Goal: Task Accomplishment & Management: Complete application form

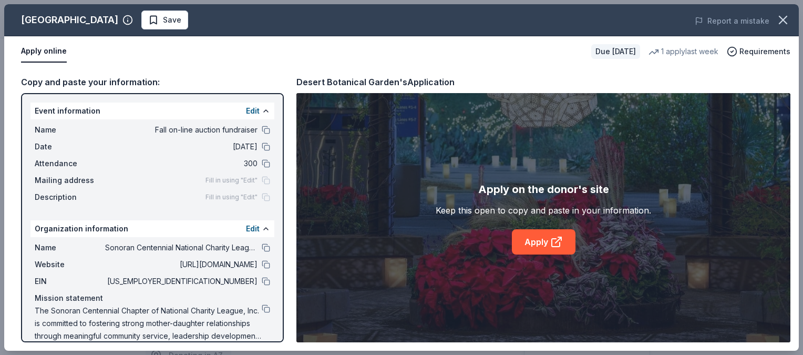
scroll to position [383, 0]
click at [541, 242] on link "Apply" at bounding box center [544, 241] width 64 height 25
click at [552, 242] on icon at bounding box center [556, 243] width 8 height 8
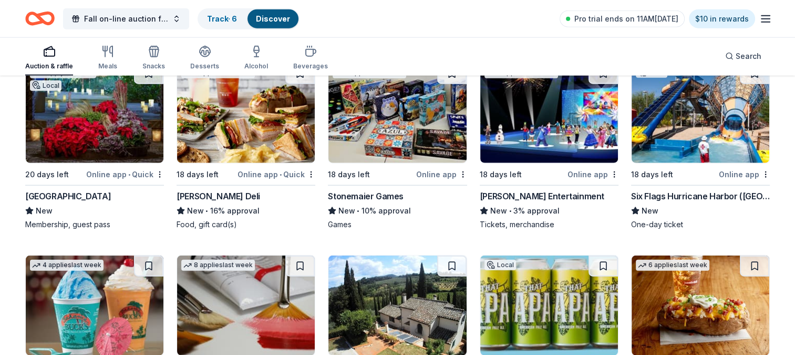
scroll to position [2518, 0]
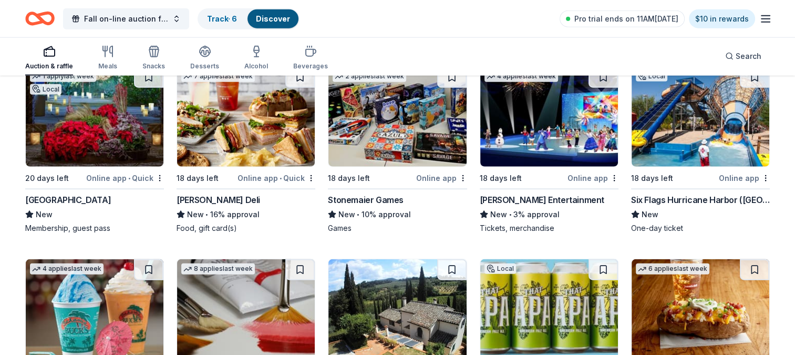
click at [697, 113] on img at bounding box center [700, 117] width 138 height 100
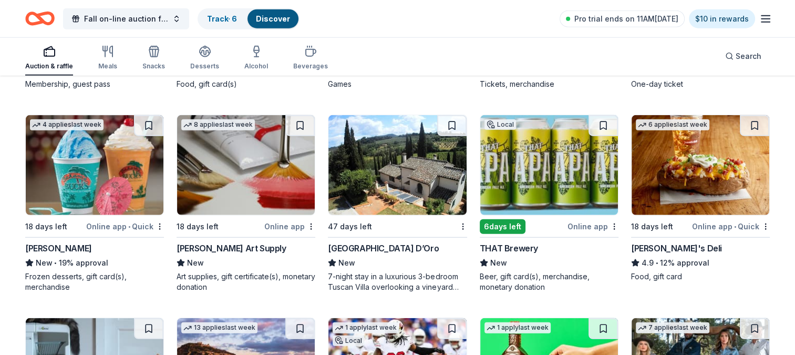
scroll to position [2656, 0]
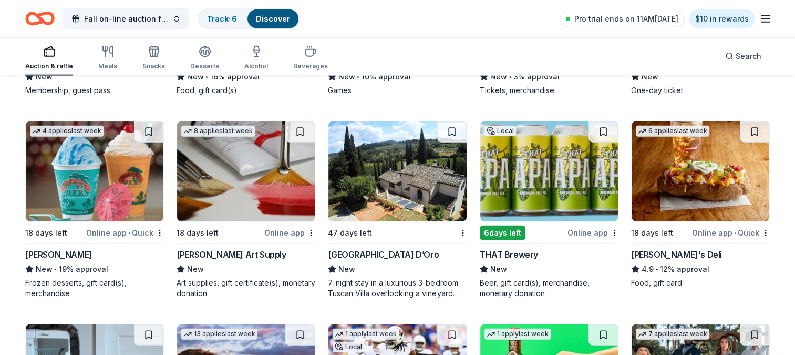
click at [95, 169] on img at bounding box center [95, 171] width 138 height 100
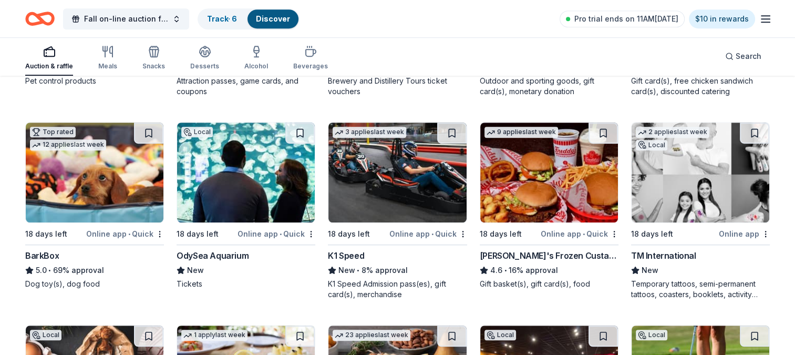
scroll to position [669, 0]
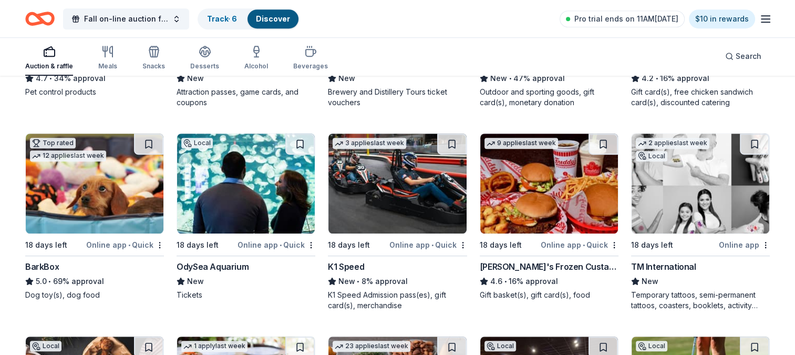
click at [568, 190] on img at bounding box center [549, 183] width 138 height 100
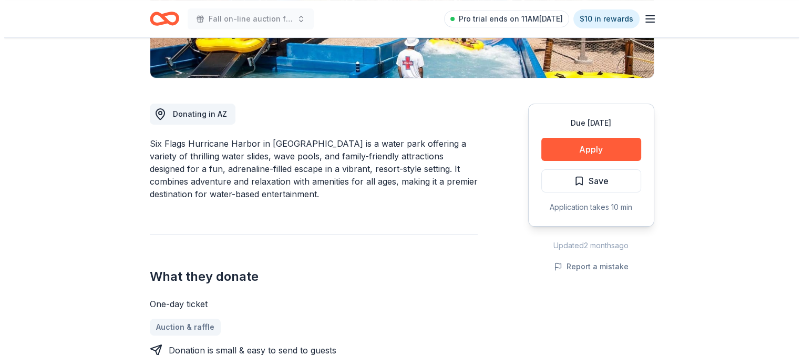
scroll to position [272, 0]
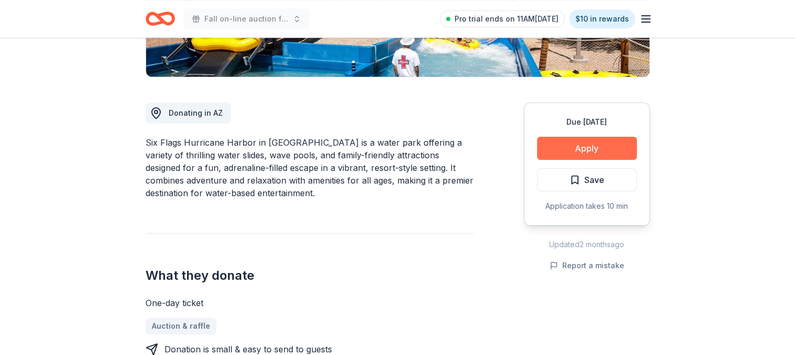
click at [597, 137] on button "Apply" at bounding box center [587, 148] width 100 height 23
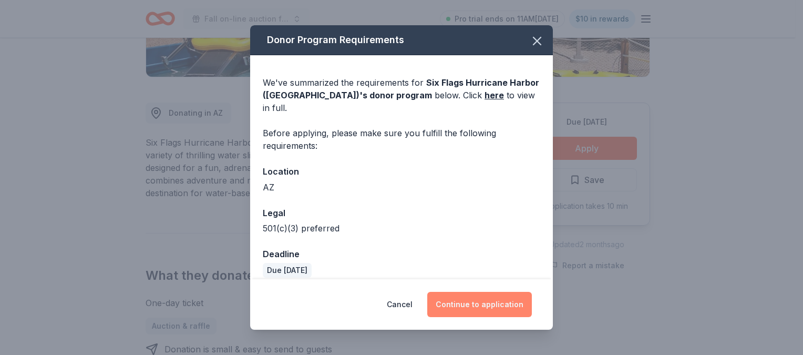
click at [486, 303] on button "Continue to application" at bounding box center [479, 304] width 105 height 25
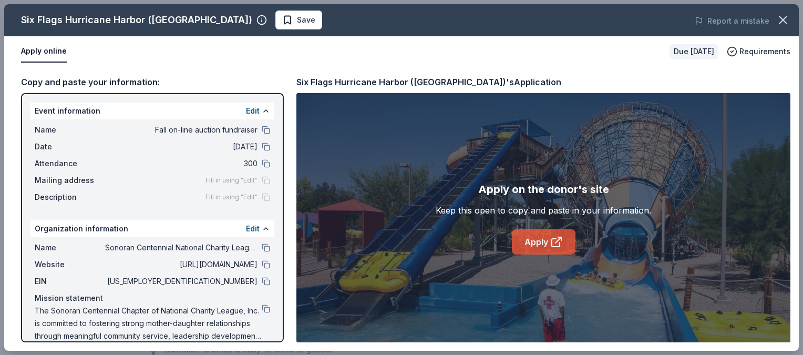
click at [540, 237] on link "Apply" at bounding box center [544, 241] width 64 height 25
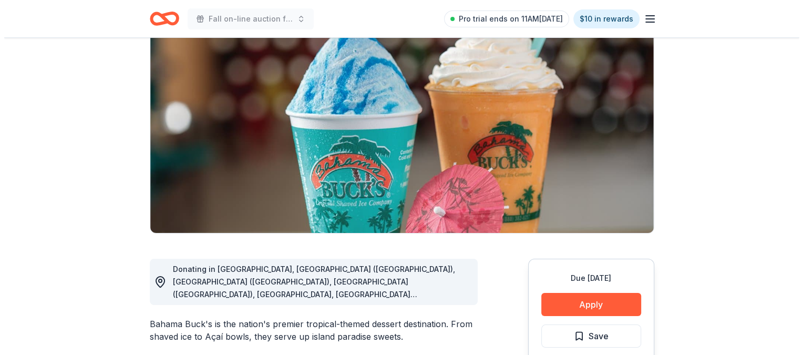
scroll to position [82, 0]
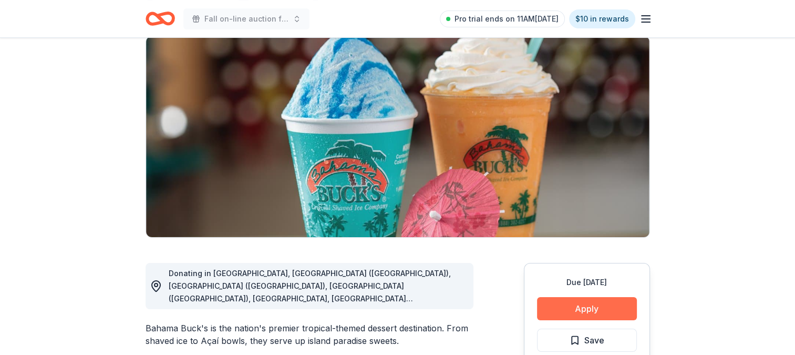
click at [589, 310] on button "Apply" at bounding box center [587, 308] width 100 height 23
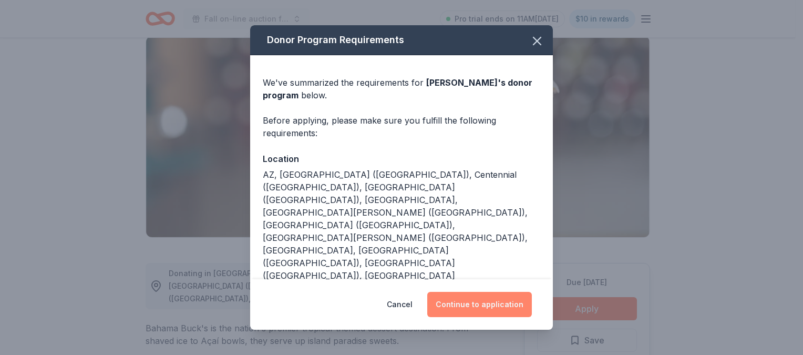
click at [473, 306] on button "Continue to application" at bounding box center [479, 304] width 105 height 25
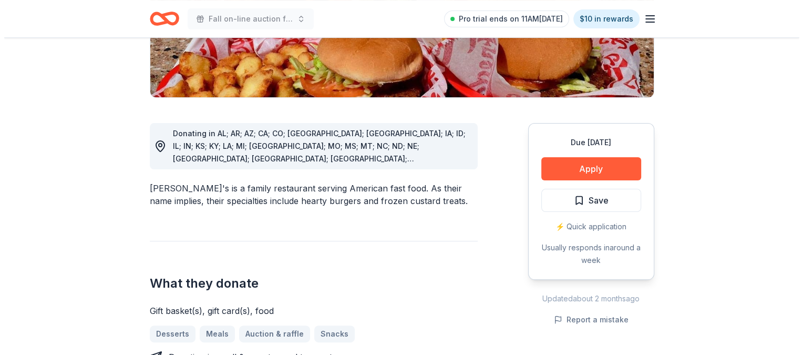
scroll to position [259, 0]
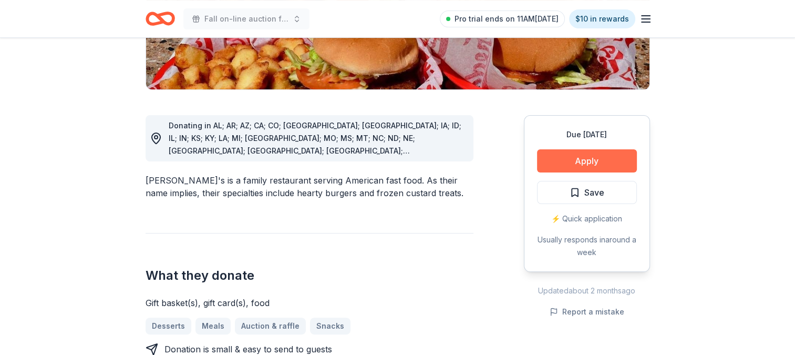
click at [596, 149] on button "Apply" at bounding box center [587, 160] width 100 height 23
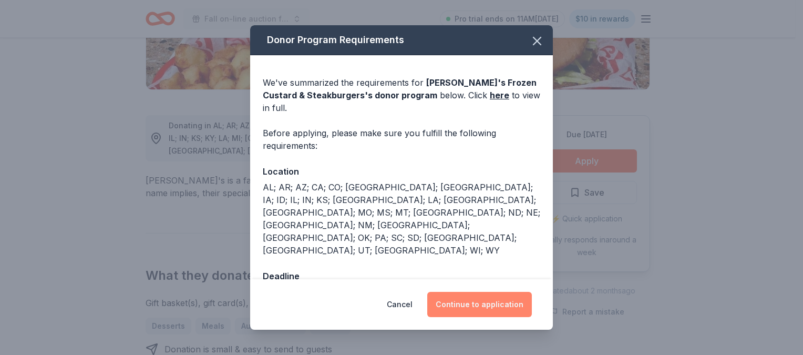
click at [469, 295] on button "Continue to application" at bounding box center [479, 304] width 105 height 25
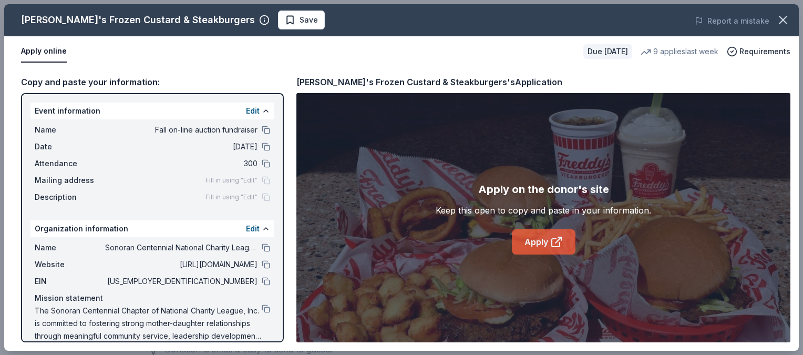
click at [536, 244] on link "Apply" at bounding box center [544, 241] width 64 height 25
